Goal: Navigation & Orientation: Find specific page/section

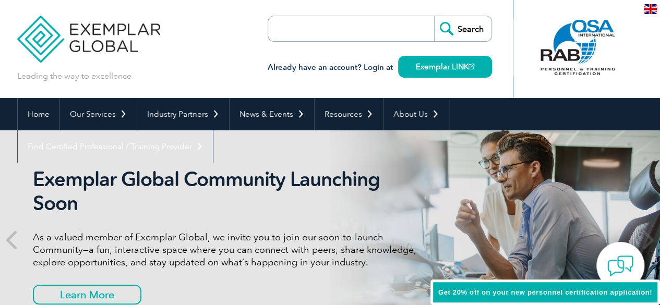
click at [653, 10] on img at bounding box center [650, 9] width 13 height 10
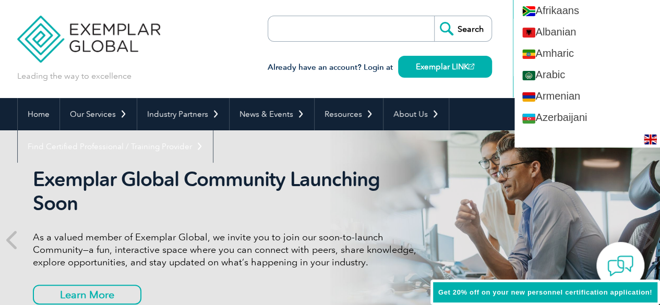
click at [445, 85] on div "Search Already have an account? Login at Exemplar LINK" at bounding box center [380, 49] width 224 height 98
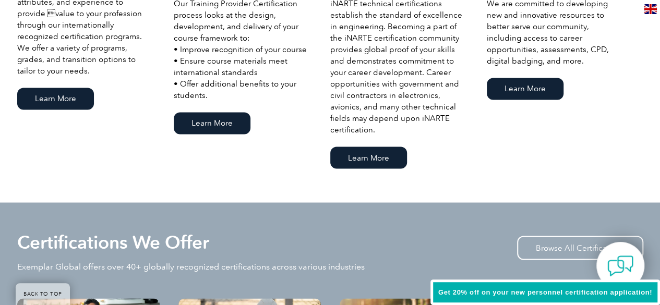
scroll to position [835, 0]
